Goal: Navigation & Orientation: Go to known website

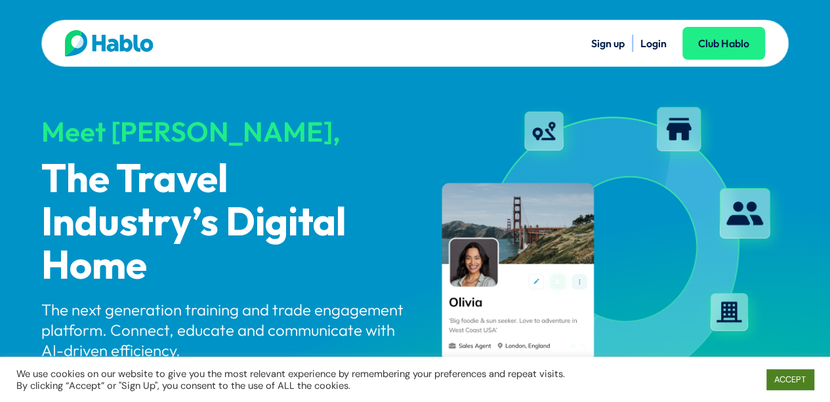
click at [794, 383] on link "ACCEPT" at bounding box center [789, 379] width 47 height 20
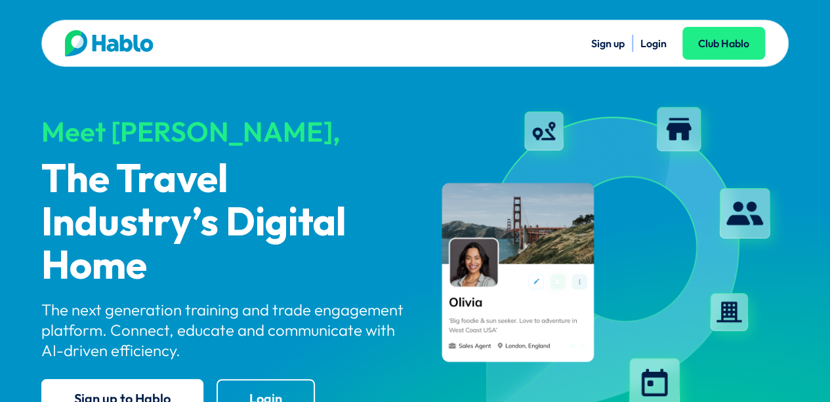
click at [655, 44] on link "Login" at bounding box center [653, 43] width 26 height 13
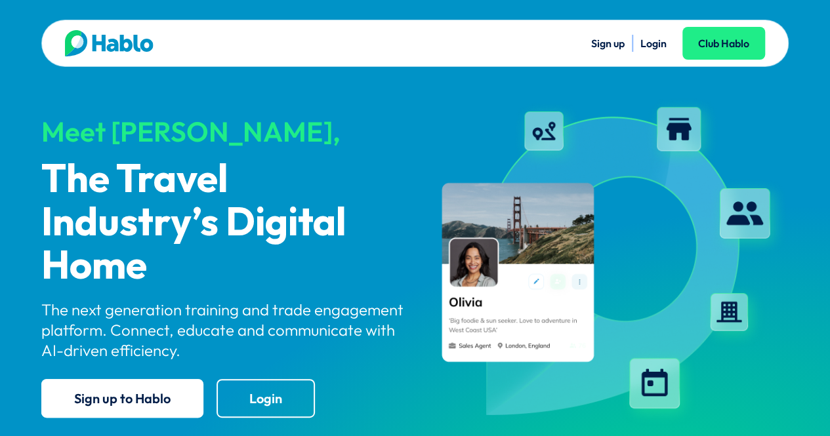
click at [650, 41] on link "Login" at bounding box center [653, 43] width 26 height 13
